Goal: Find contact information: Find contact information

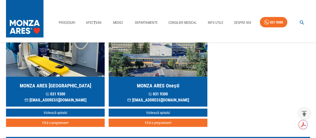
scroll to position [525, 0]
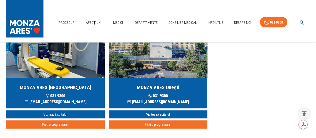
click at [45, 84] on h5 "MONZA ARES [GEOGRAPHIC_DATA]" at bounding box center [56, 87] width 72 height 7
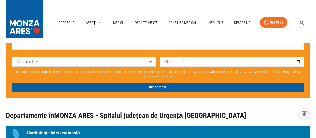
scroll to position [300, 0]
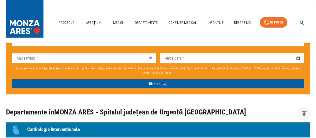
click at [247, 7] on div "Proceduri Afecțiuni Medici Departamente Consilier Medical Info Utile Despre Noi…" at bounding box center [158, 21] width 316 height 43
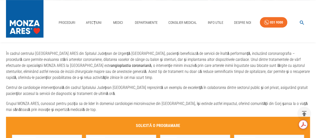
scroll to position [200, 0]
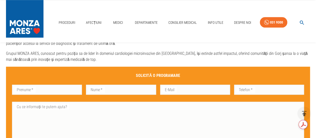
click at [180, 5] on div "Proceduri Afecțiuni Medici Departamente Consilier Medical Info Utile Despre Noi…" at bounding box center [158, 21] width 316 height 43
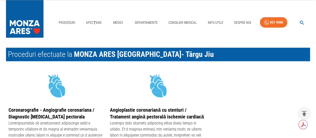
scroll to position [300, 0]
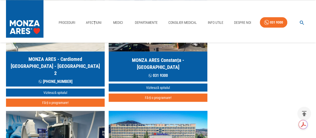
scroll to position [425, 0]
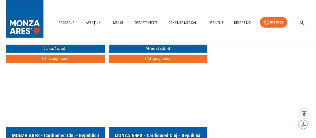
scroll to position [250, 0]
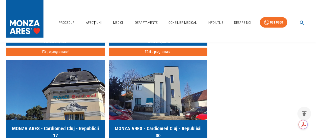
click at [167, 6] on div "Proceduri Afecțiuni Medici Departamente Consilier Medical Info Utile Despre Noi…" at bounding box center [158, 21] width 316 height 43
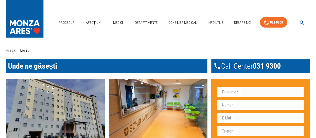
scroll to position [0, 0]
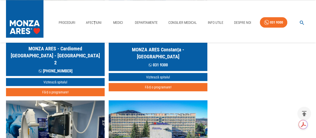
scroll to position [475, 0]
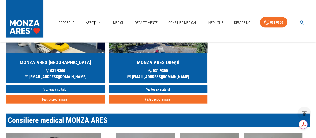
scroll to position [525, 0]
